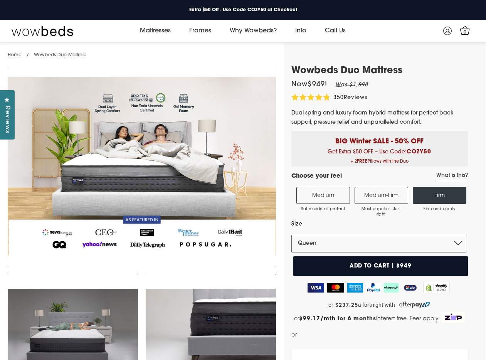
select select "Queen"
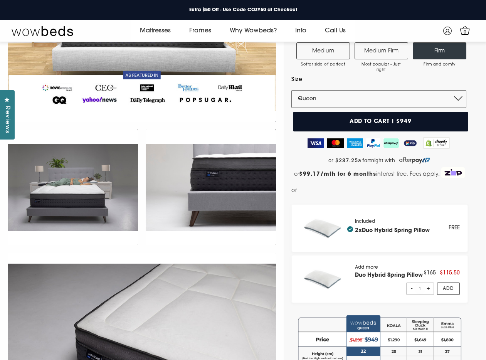
scroll to position [122, 0]
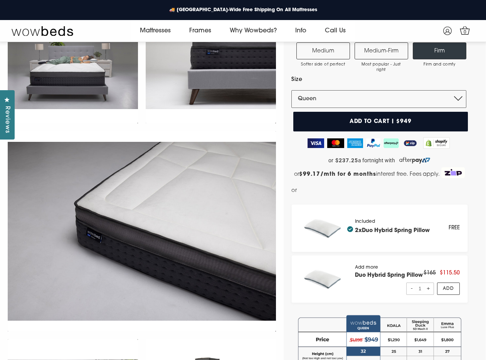
click at [292, 238] on div "Included 2x Duo Hybrid Spring Pillow FREE" at bounding box center [379, 228] width 176 height 48
click at [246, 30] on link "Why Wowbeds?" at bounding box center [252, 31] width 65 height 22
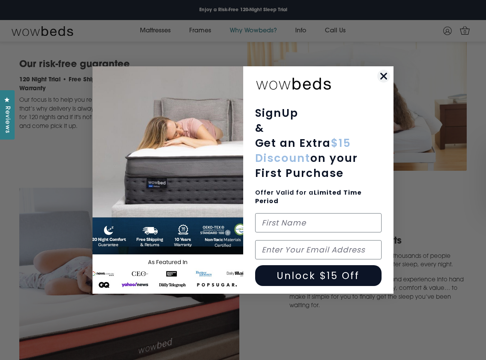
scroll to position [159, 0]
click at [383, 72] on circle "Close dialog" at bounding box center [383, 76] width 13 height 13
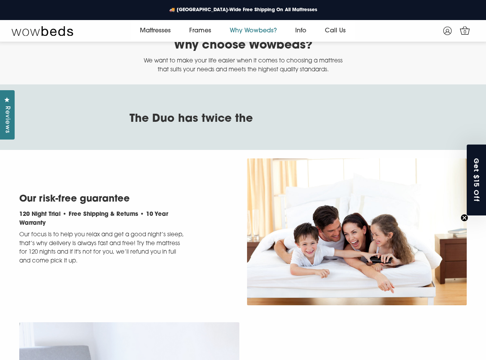
scroll to position [0, 0]
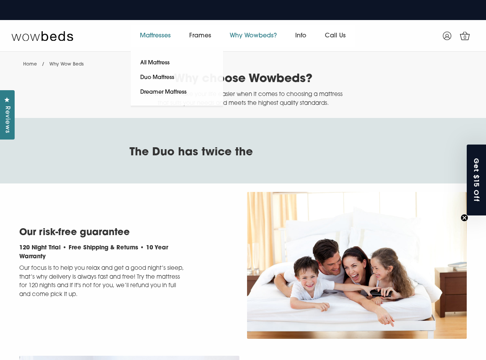
click at [157, 34] on link "Mattresses" at bounding box center [155, 36] width 49 height 22
click at [163, 62] on link "All Mattress" at bounding box center [155, 63] width 49 height 15
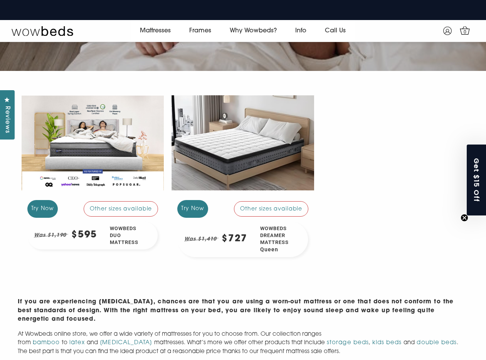
scroll to position [185, 0]
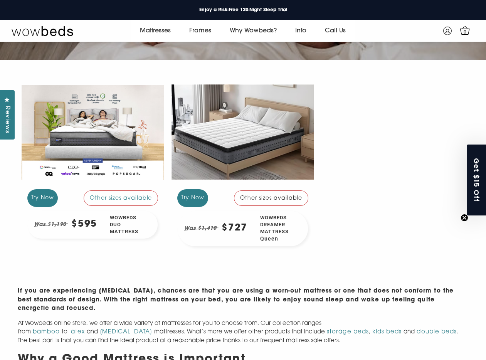
click at [275, 237] on span "Queen" at bounding box center [277, 239] width 35 height 8
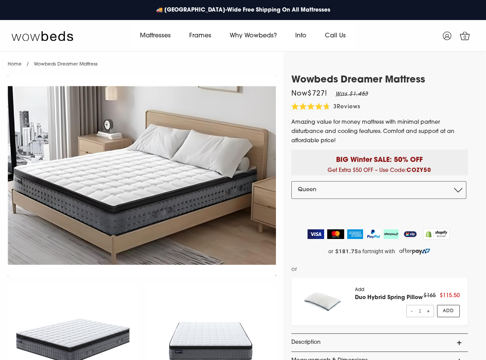
select select "Queen"
